Goal: Check status: Check status

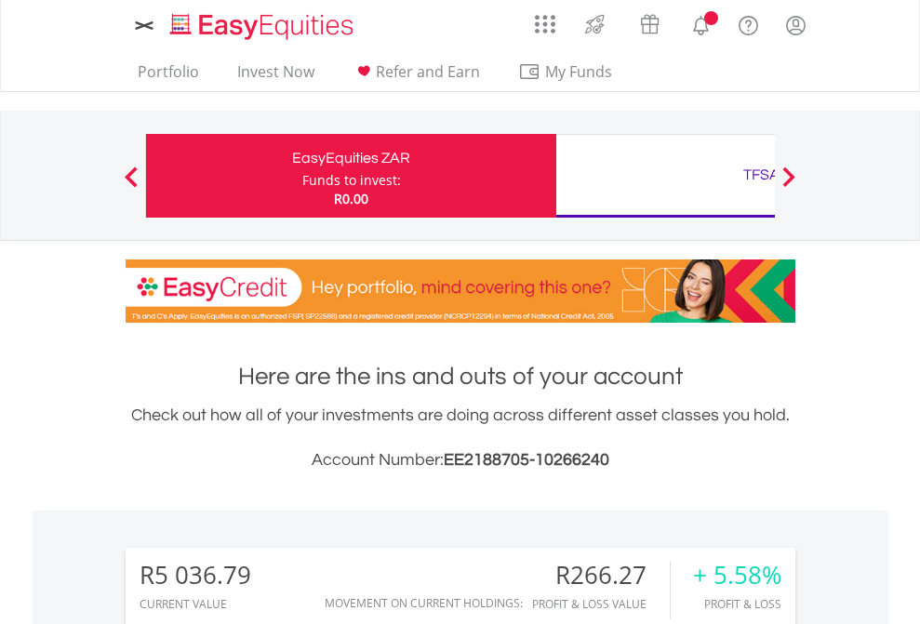
scroll to position [179, 292]
click at [302, 176] on div "Funds to invest:" at bounding box center [351, 180] width 99 height 19
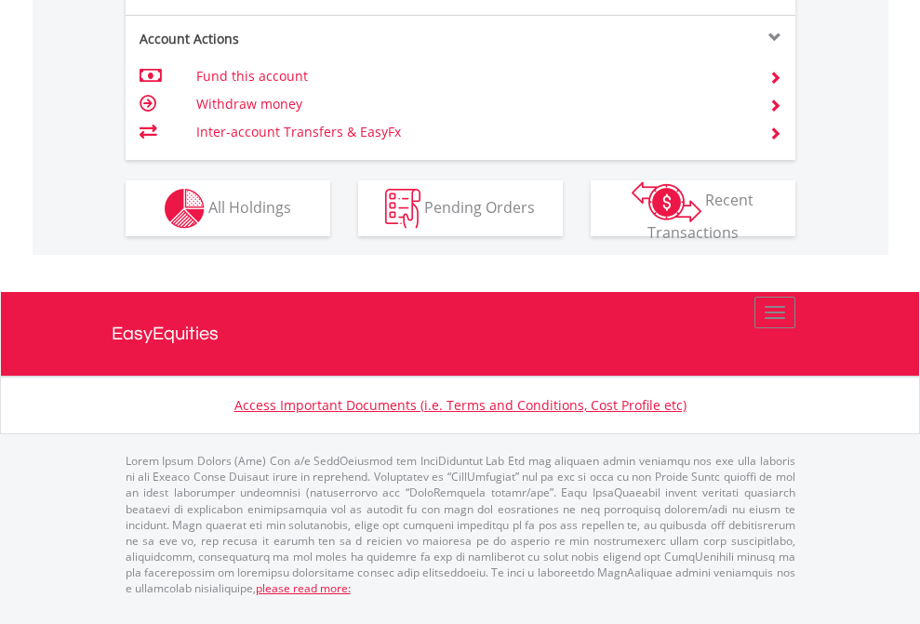
scroll to position [1783, 0]
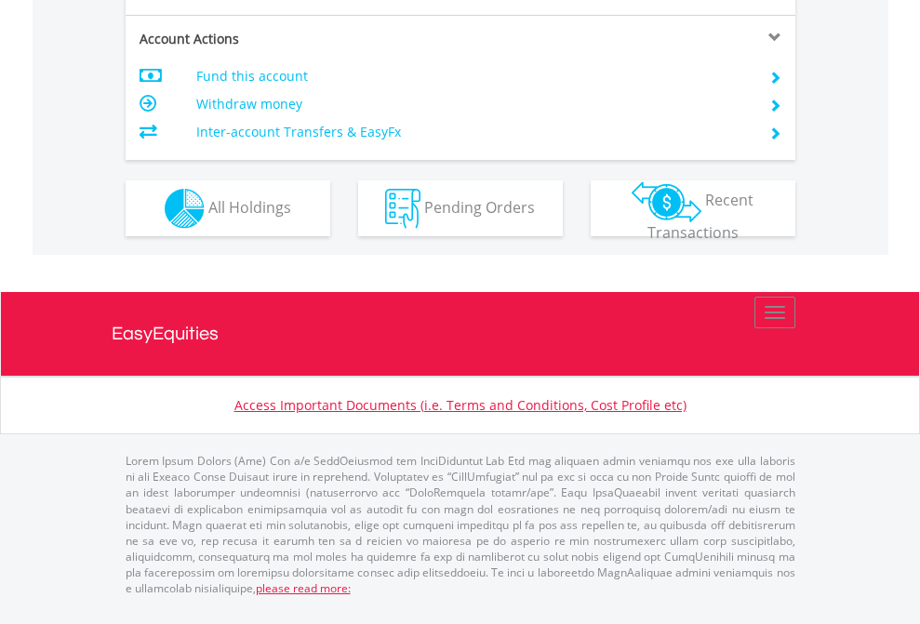
scroll to position [1783, 0]
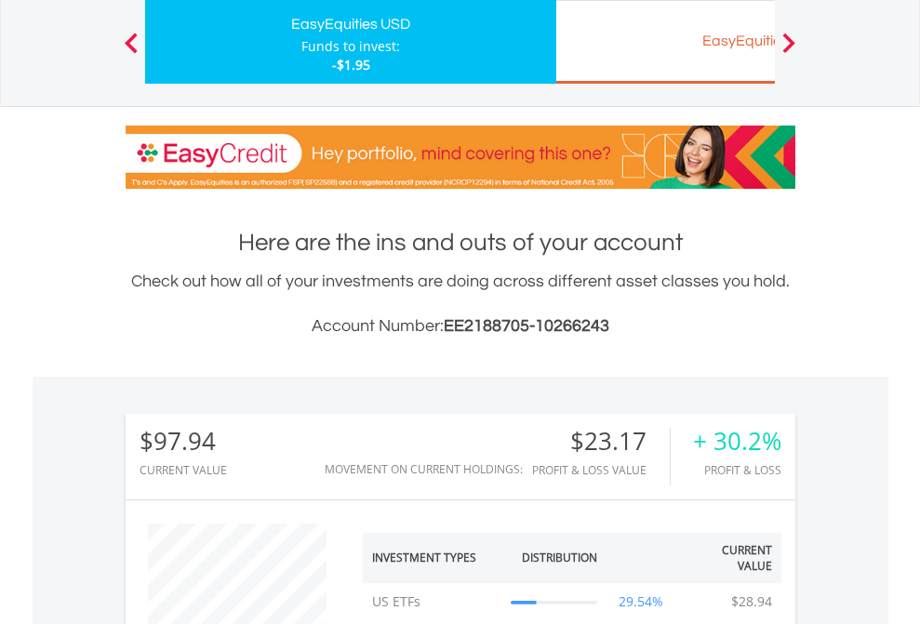
click at [665, 42] on div "EasyEquities EUR" at bounding box center [761, 41] width 388 height 26
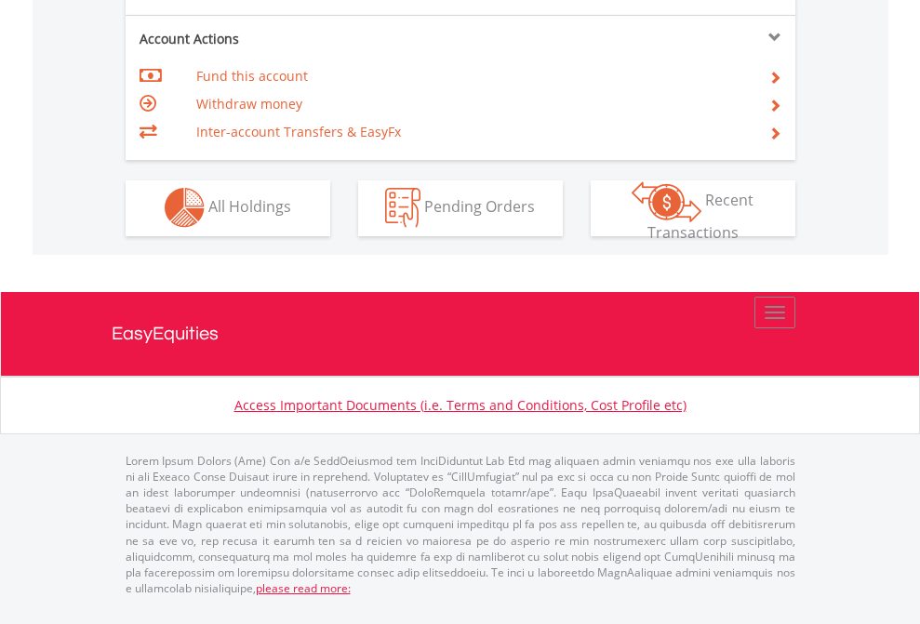
scroll to position [1739, 0]
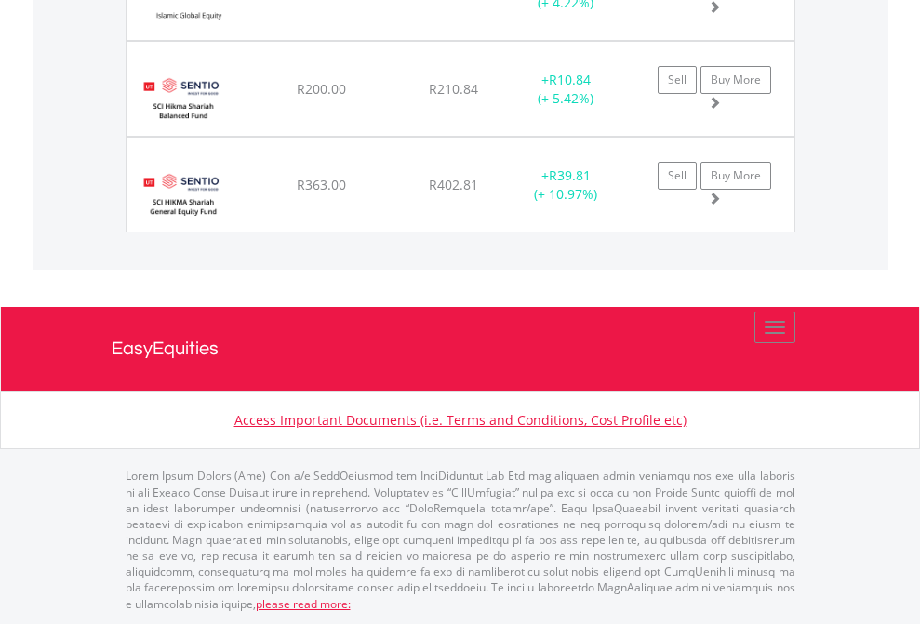
scroll to position [179, 292]
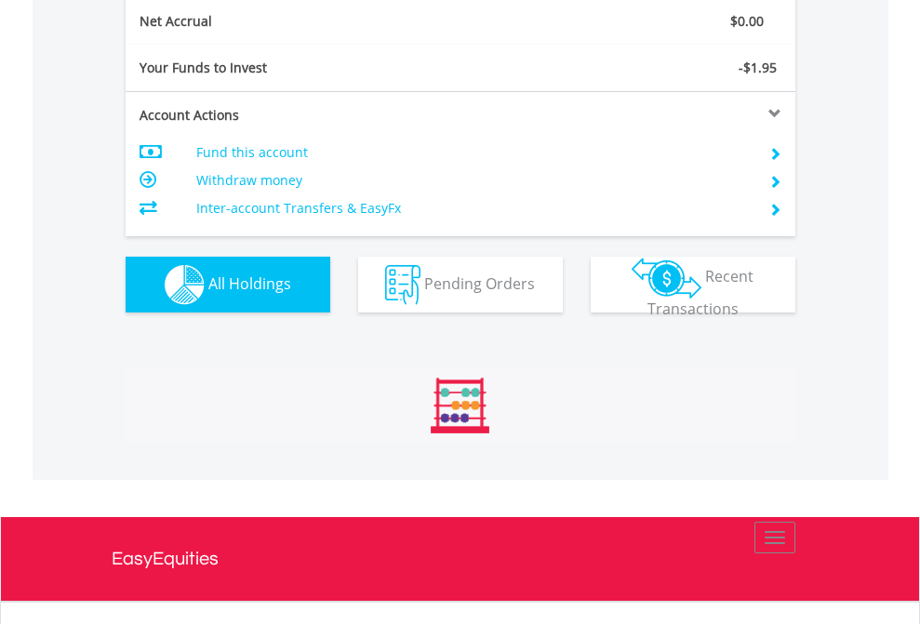
scroll to position [2106, 0]
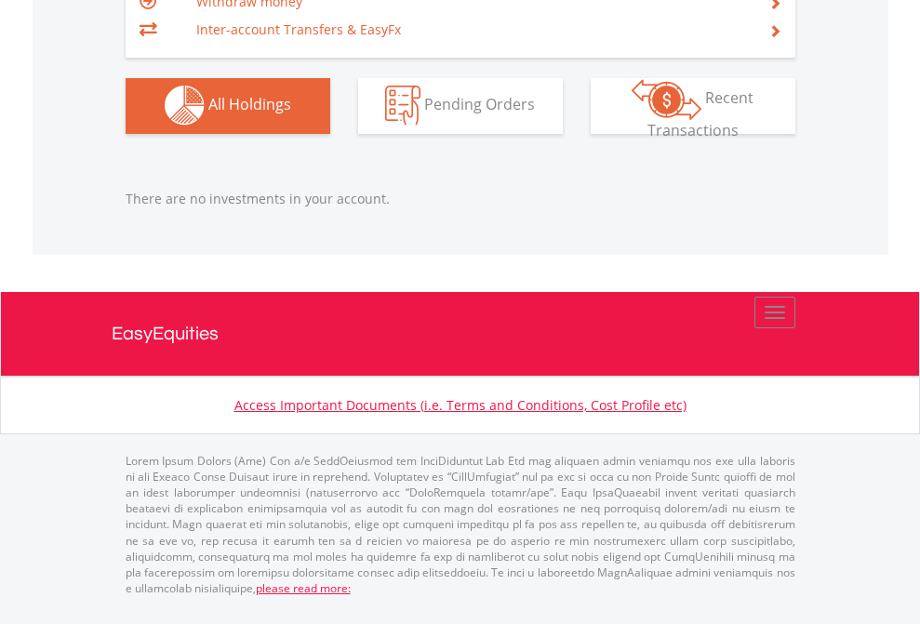
scroll to position [179, 292]
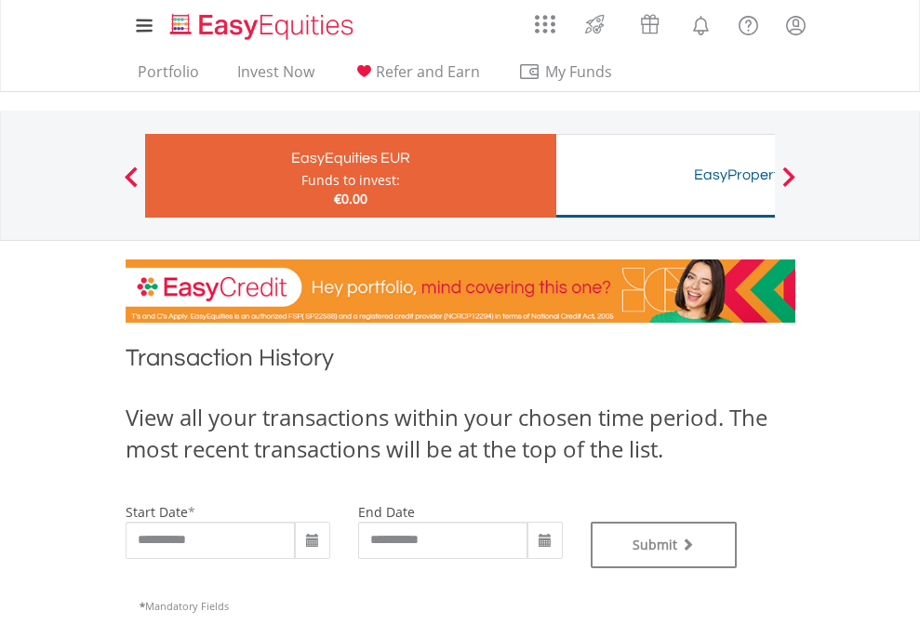
type input "**********"
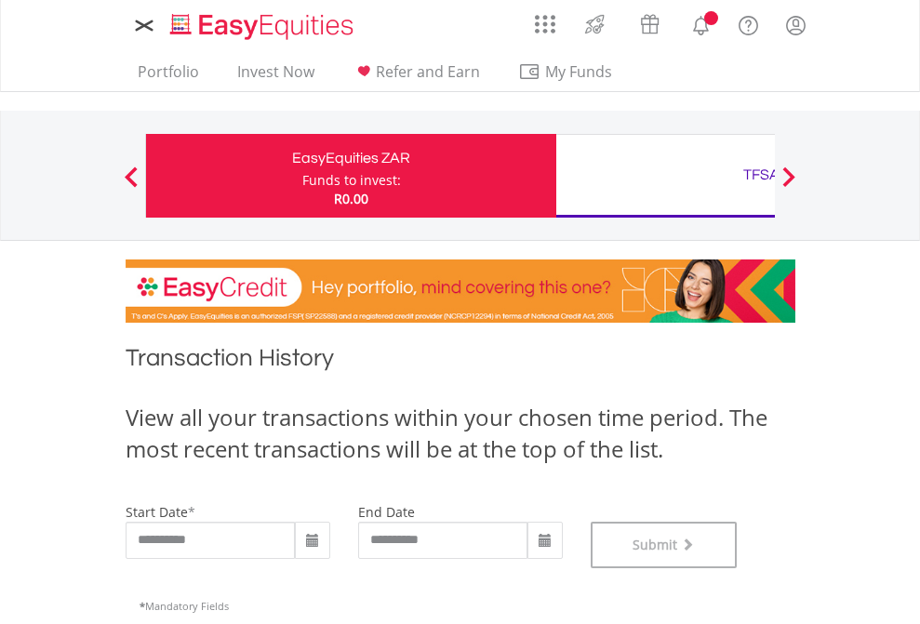
scroll to position [754, 0]
click at [665, 176] on div "TFSA" at bounding box center [761, 175] width 388 height 26
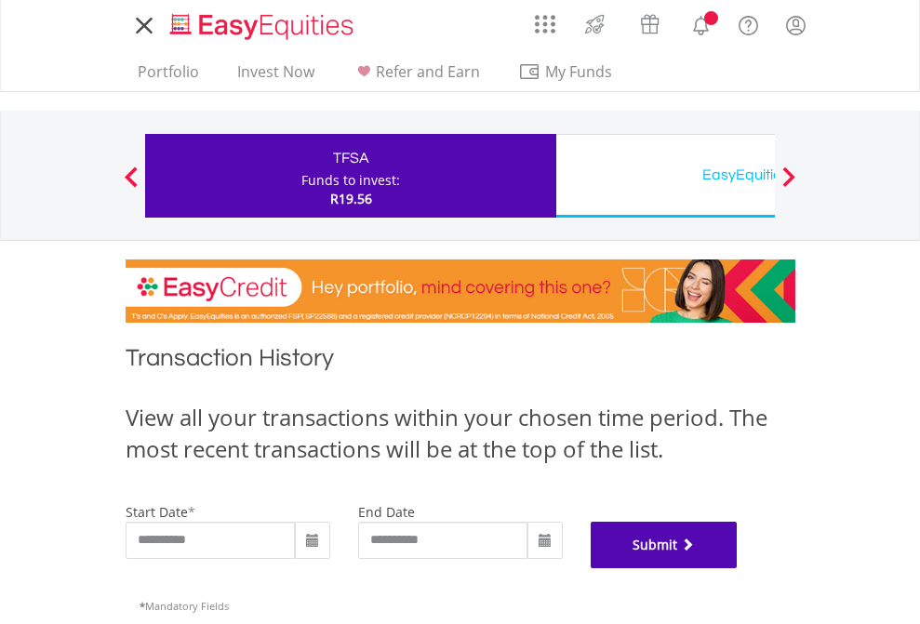
click at [738, 568] on button "Submit" at bounding box center [664, 545] width 147 height 47
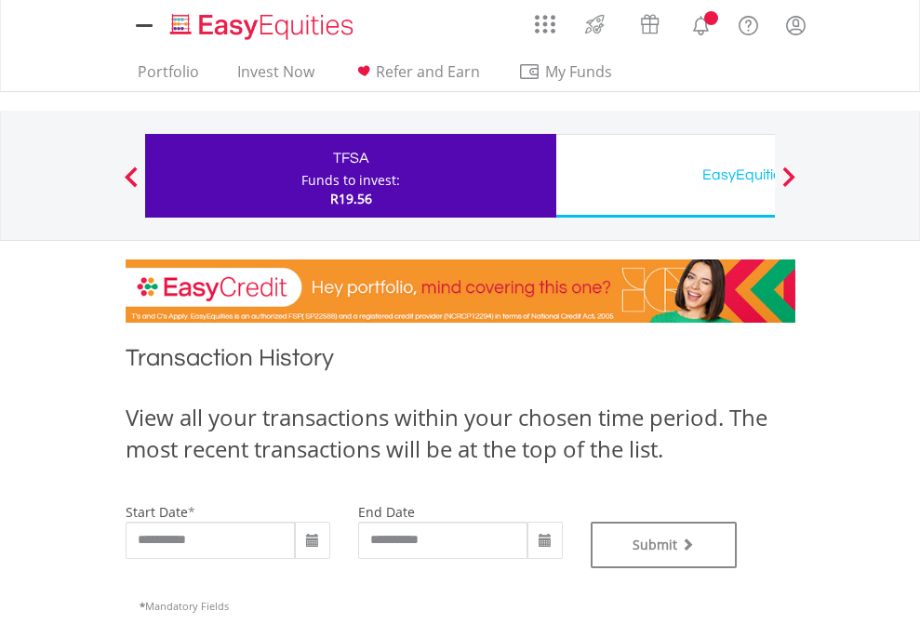
click at [665, 176] on div "EasyEquities USD" at bounding box center [761, 175] width 388 height 26
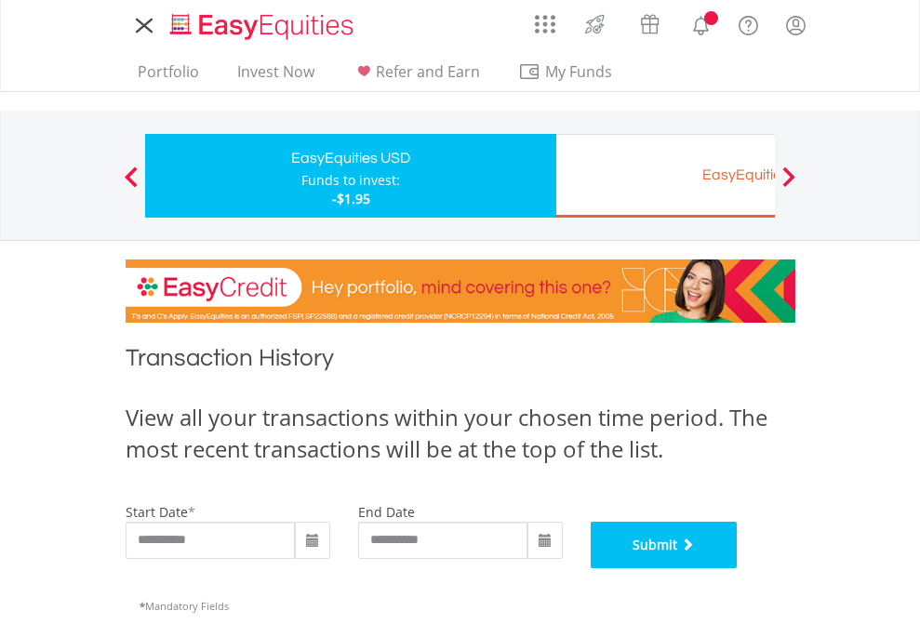
click at [738, 568] on button "Submit" at bounding box center [664, 545] width 147 height 47
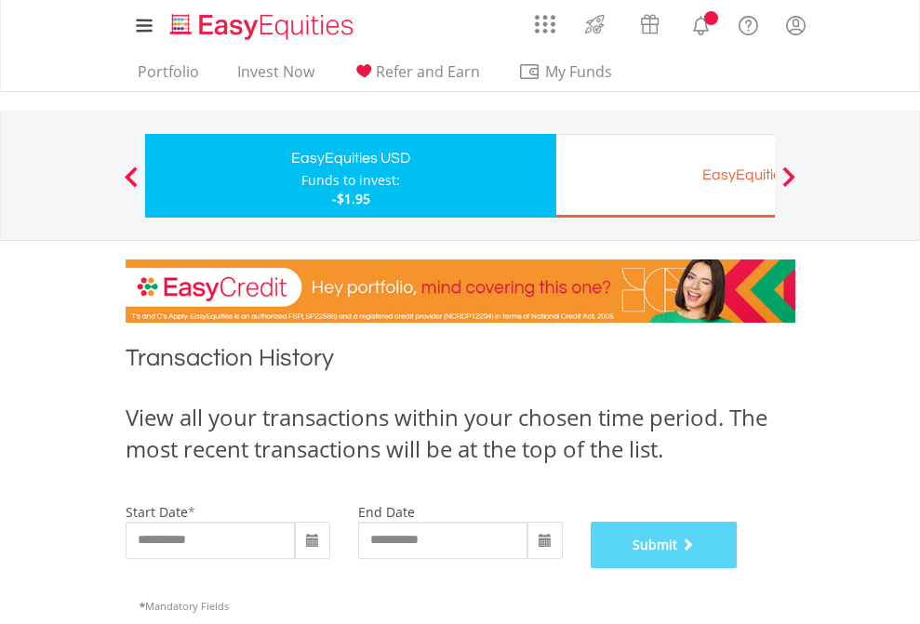
scroll to position [754, 0]
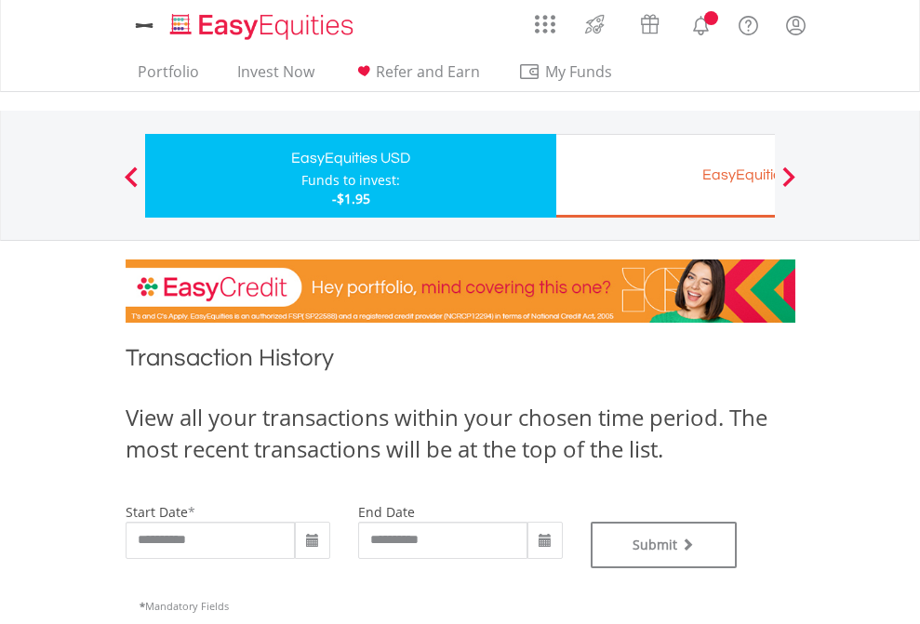
click at [665, 176] on div "EasyEquities EUR" at bounding box center [761, 175] width 388 height 26
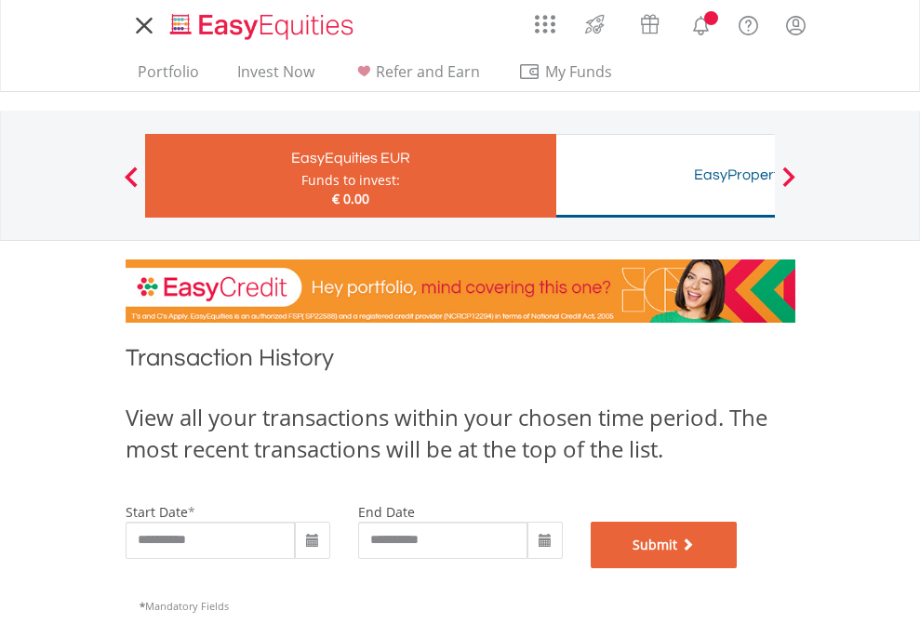
click at [738, 568] on button "Submit" at bounding box center [664, 545] width 147 height 47
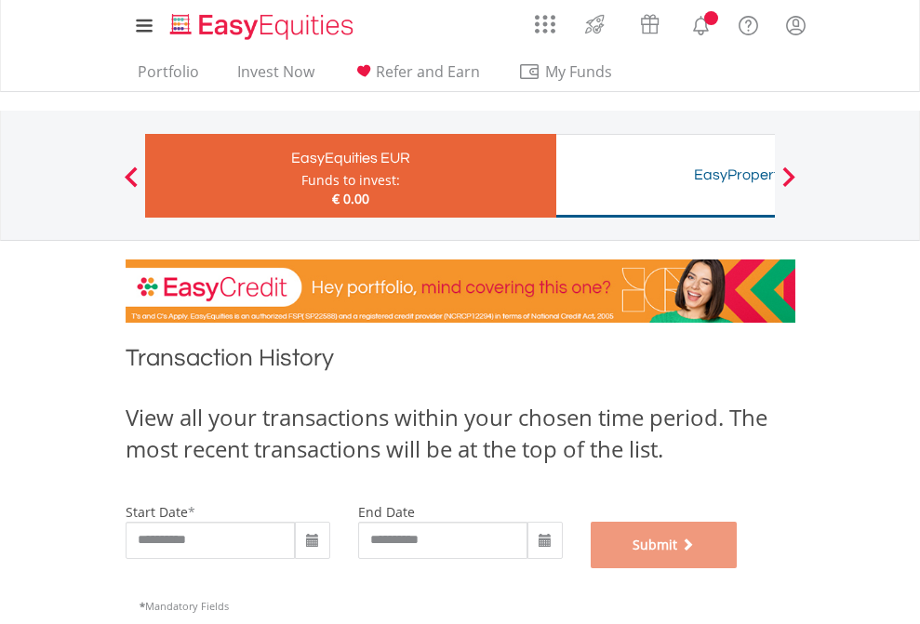
scroll to position [754, 0]
